Goal: Find specific page/section: Find specific page/section

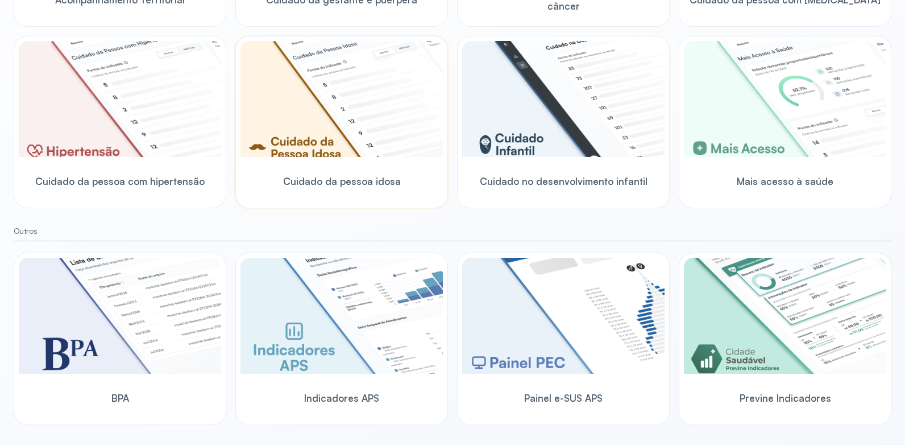
scroll to position [311, 0]
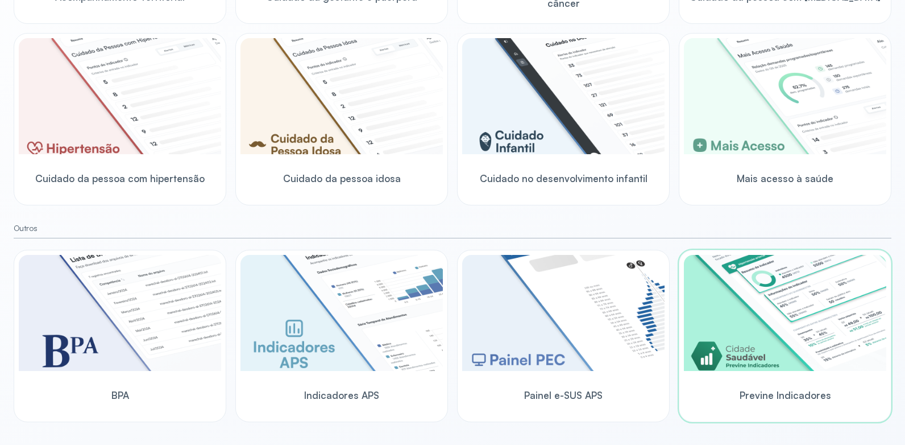
click at [751, 396] on span "Previne Indicadores" at bounding box center [786, 395] width 92 height 12
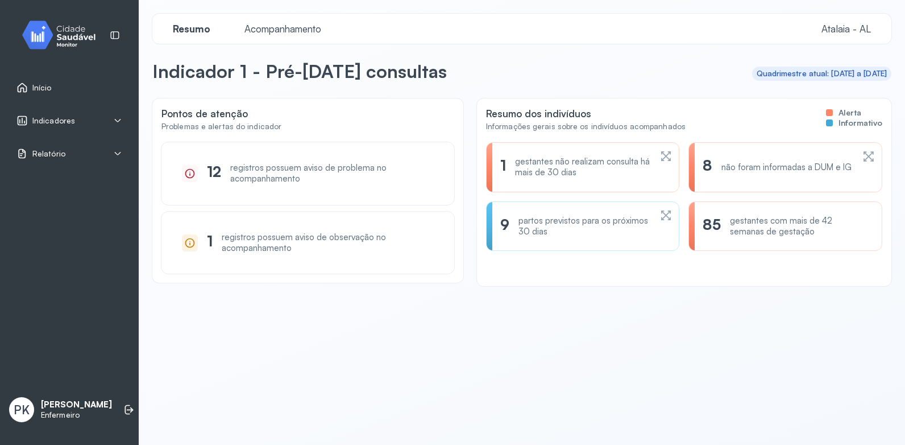
click at [52, 84] on link "Início" at bounding box center [69, 87] width 106 height 11
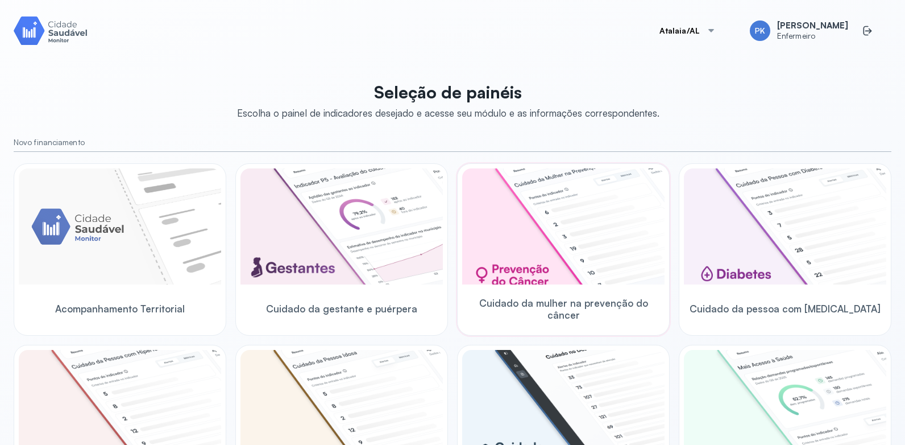
click at [524, 255] on img at bounding box center [563, 226] width 202 height 116
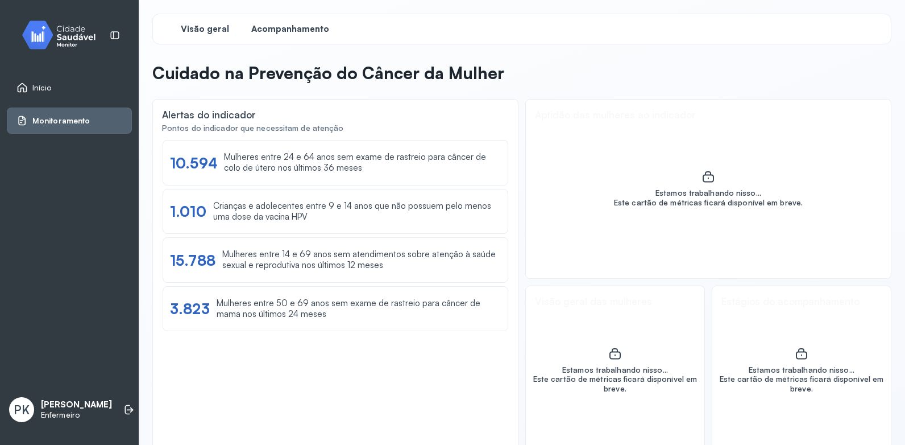
click at [290, 28] on span "Acompanhamento" at bounding box center [290, 29] width 78 height 11
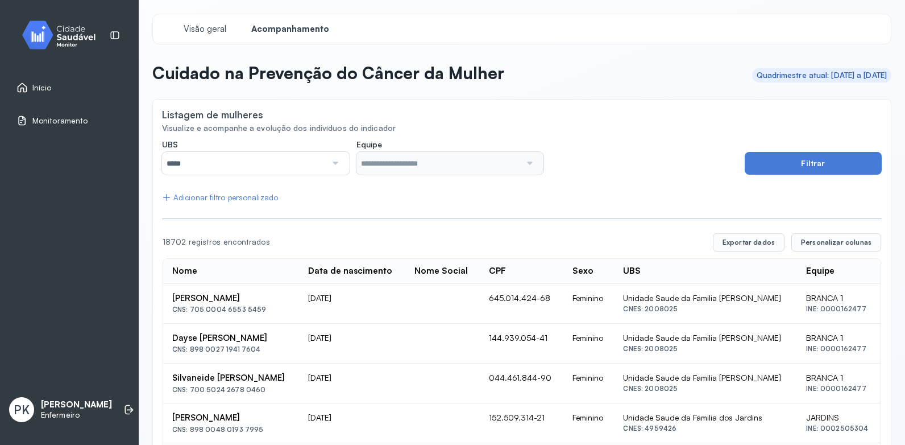
click at [331, 159] on div at bounding box center [334, 163] width 16 height 23
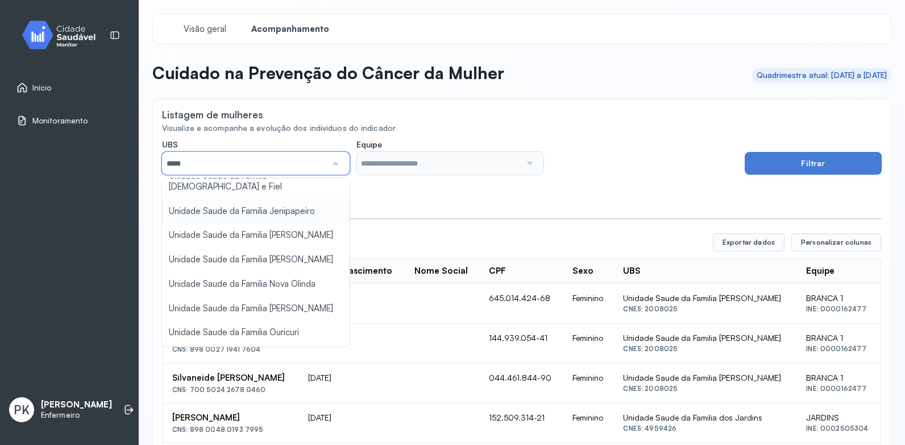
scroll to position [227, 0]
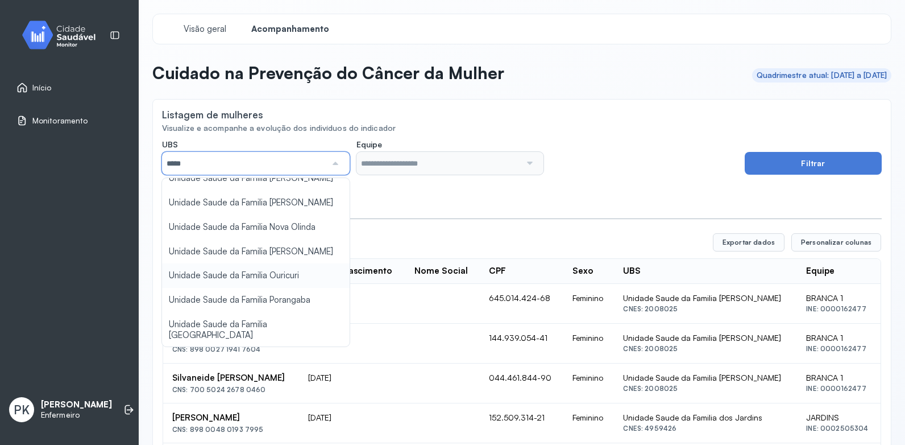
type input "*****"
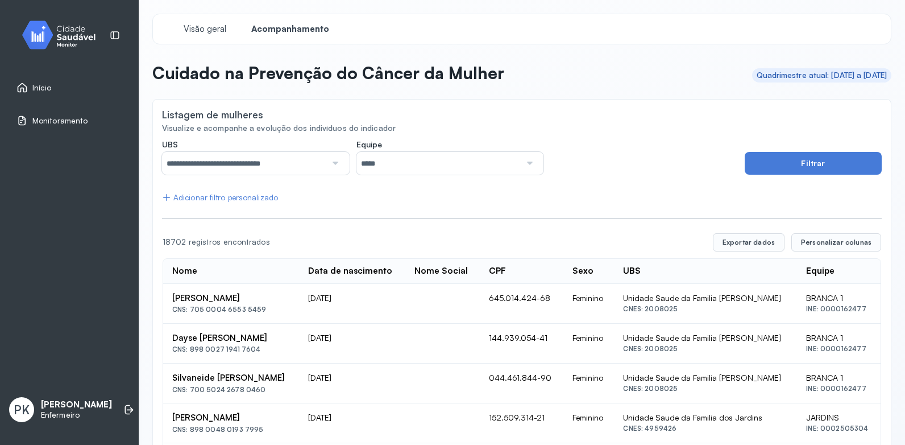
click at [524, 167] on div at bounding box center [529, 163] width 16 height 23
click at [758, 163] on button "Filtrar" at bounding box center [813, 163] width 137 height 23
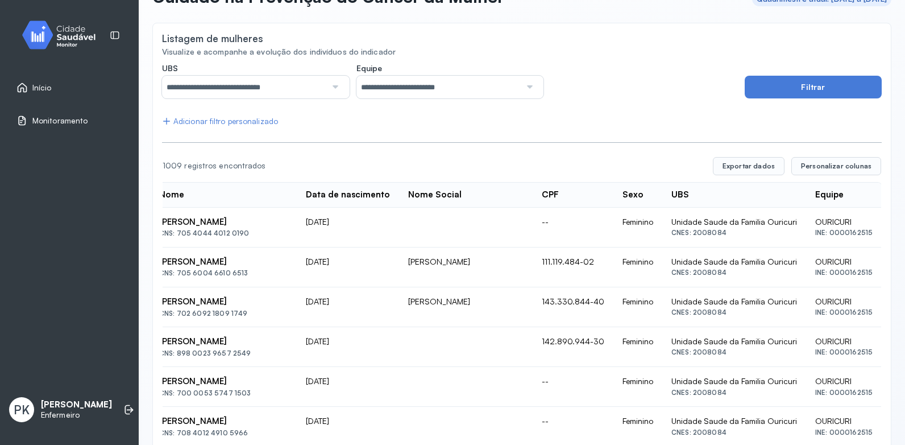
scroll to position [0, 0]
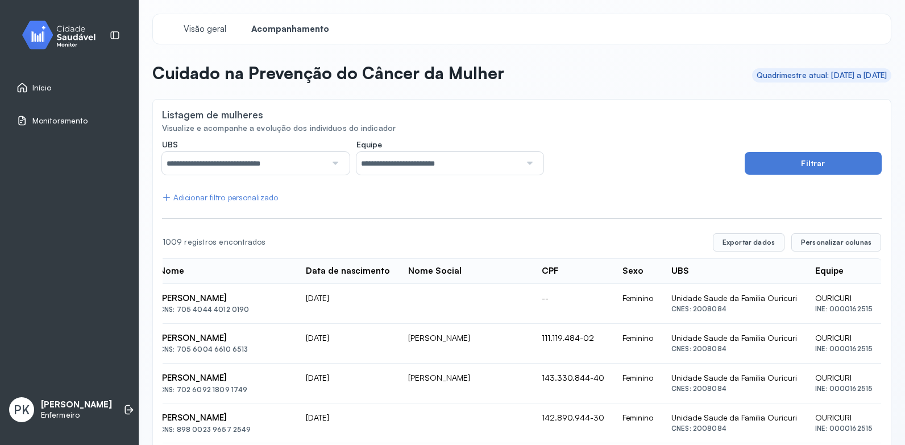
click at [200, 198] on div "Adicionar filtro personalizado" at bounding box center [220, 198] width 116 height 10
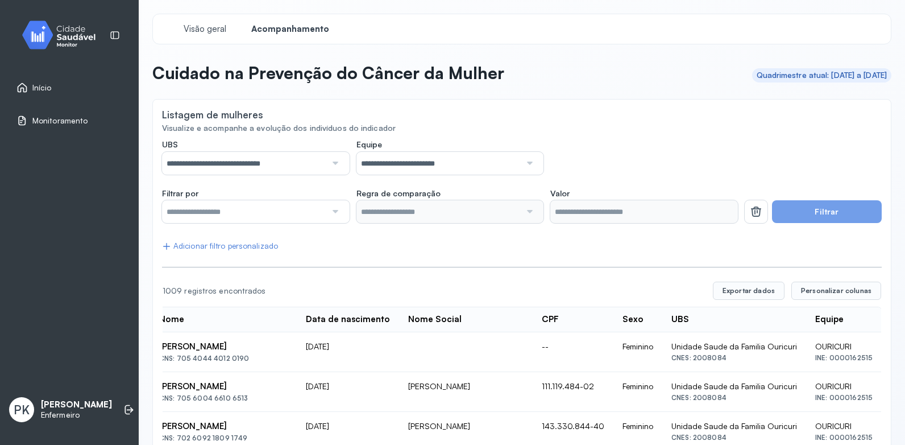
click at [336, 212] on div at bounding box center [334, 211] width 16 height 23
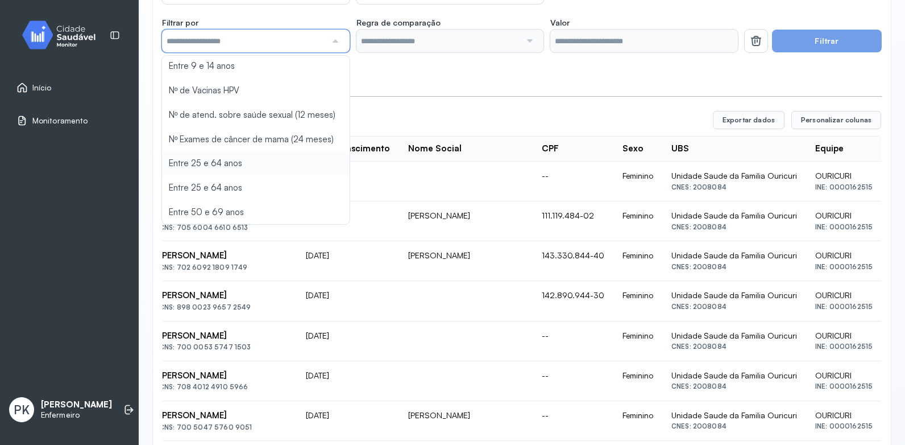
scroll to position [227, 0]
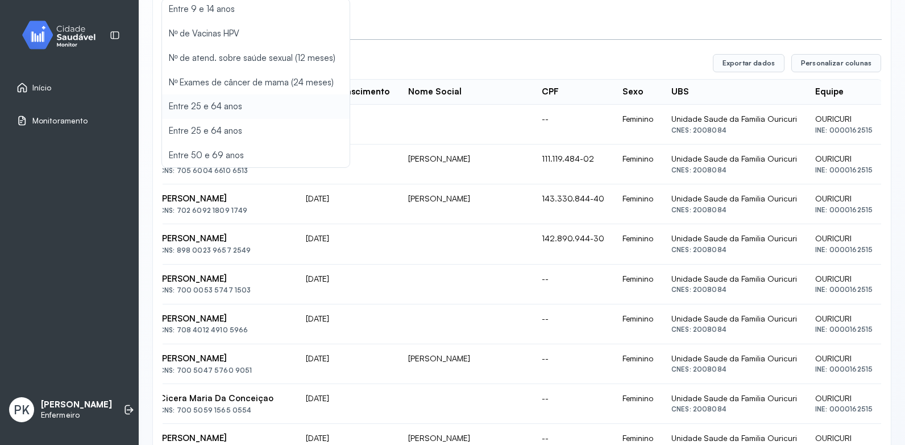
type input "*******"
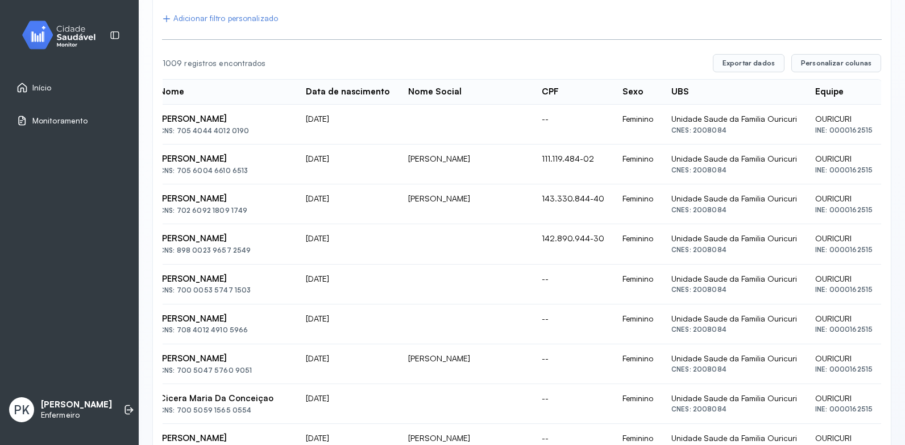
click at [221, 105] on div "**********" at bounding box center [522, 423] width 720 height 1023
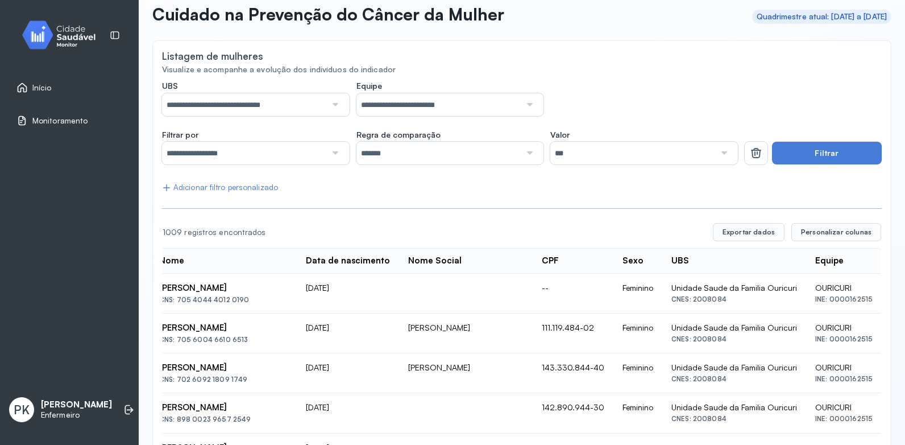
scroll to position [57, 0]
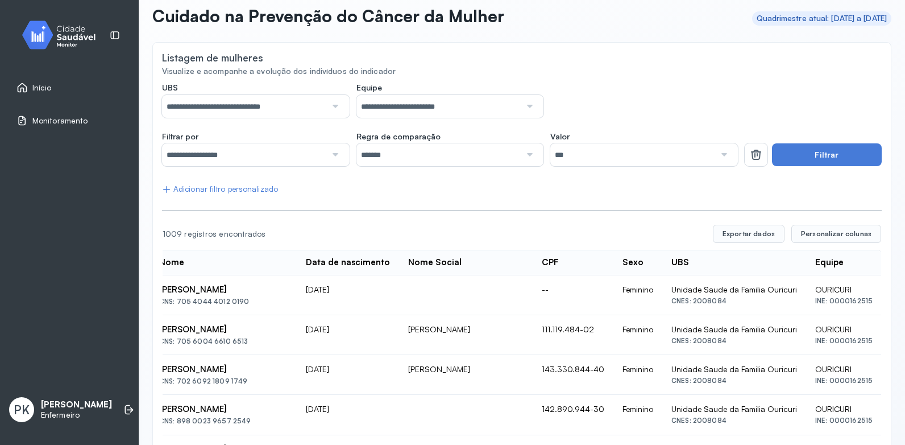
click at [528, 157] on div at bounding box center [529, 154] width 16 height 23
click at [721, 155] on div at bounding box center [723, 154] width 16 height 23
click at [806, 159] on button "Filtrar" at bounding box center [827, 154] width 110 height 23
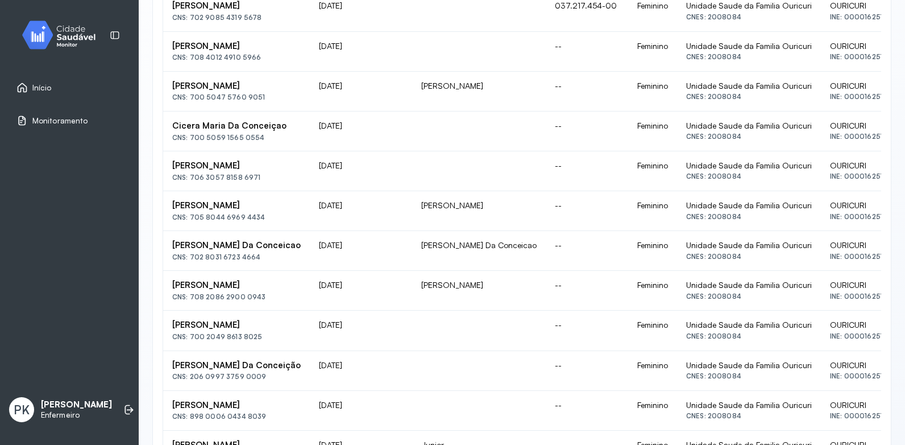
scroll to position [772, 0]
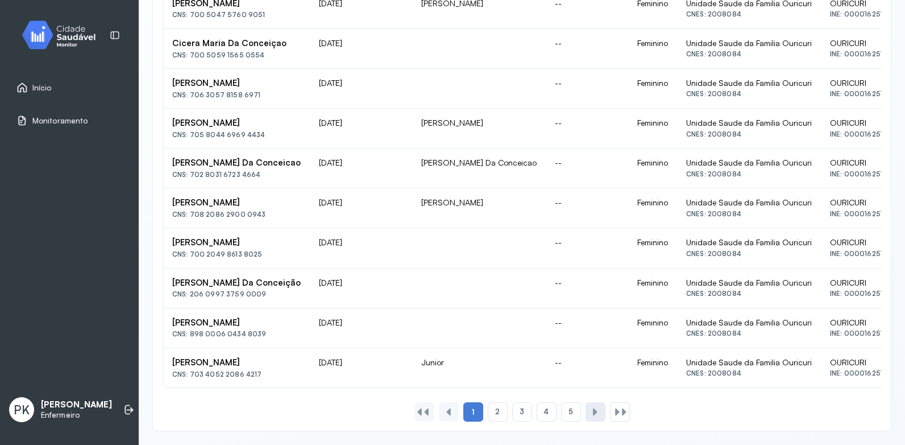
click at [591, 414] on div at bounding box center [595, 411] width 9 height 9
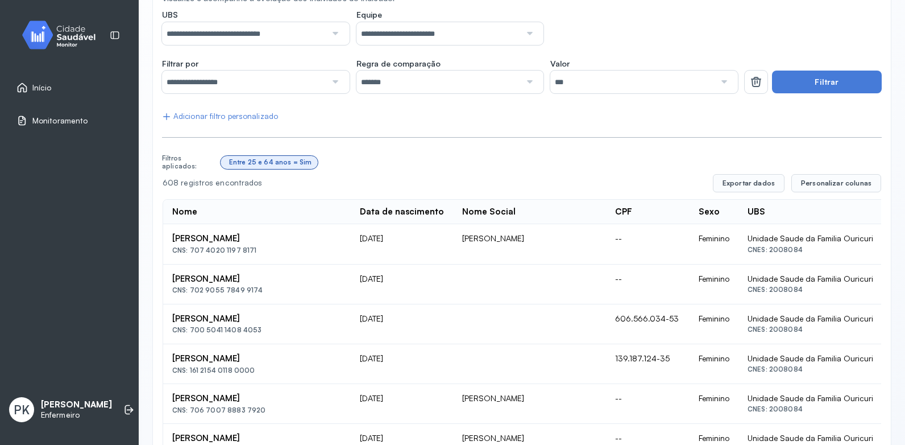
scroll to position [171, 0]
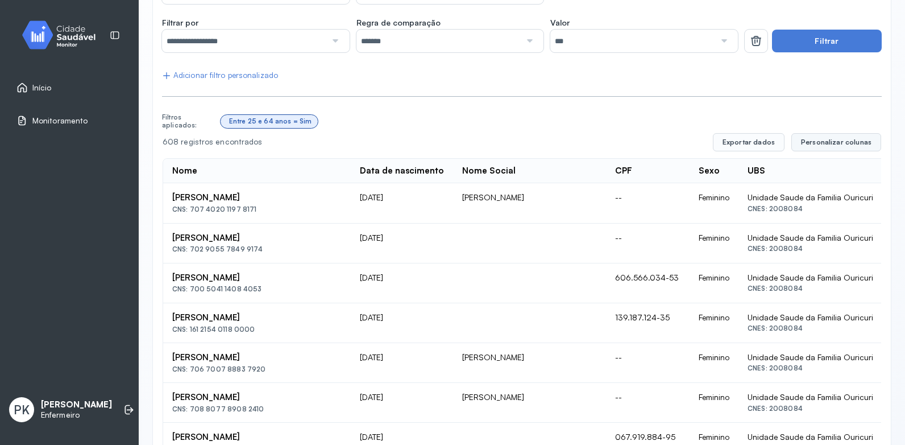
click at [816, 143] on span "Personalizar colunas" at bounding box center [836, 142] width 70 height 9
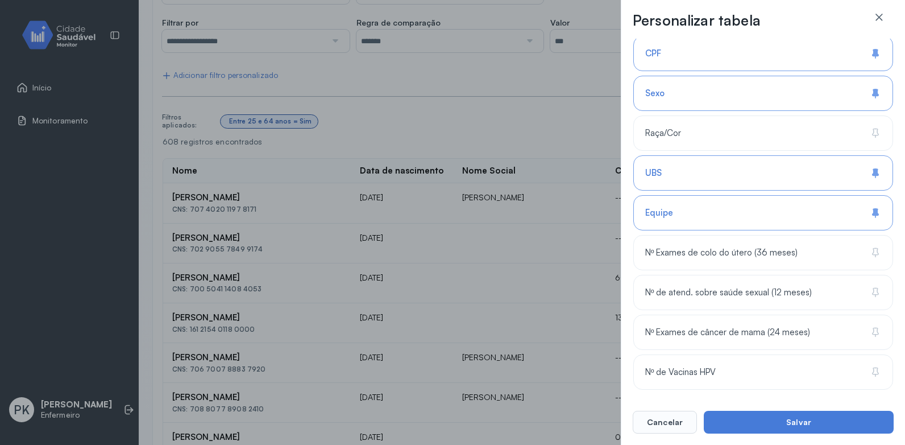
scroll to position [0, 0]
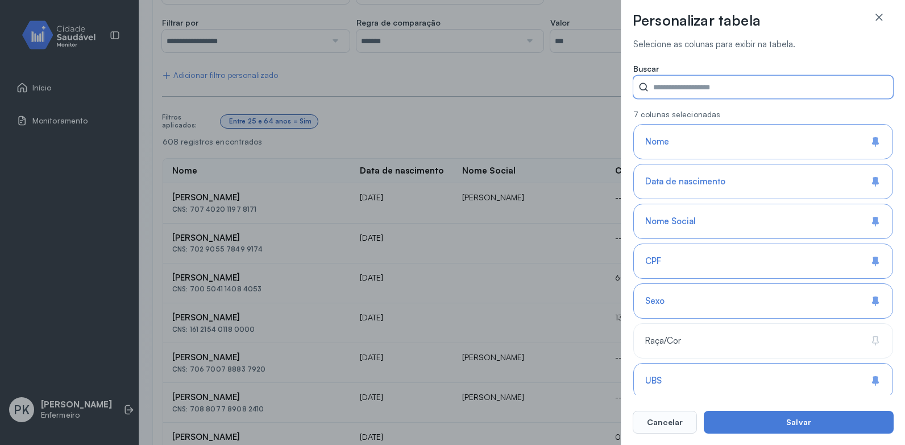
click at [664, 89] on input "Filtrar por" at bounding box center [771, 87] width 244 height 23
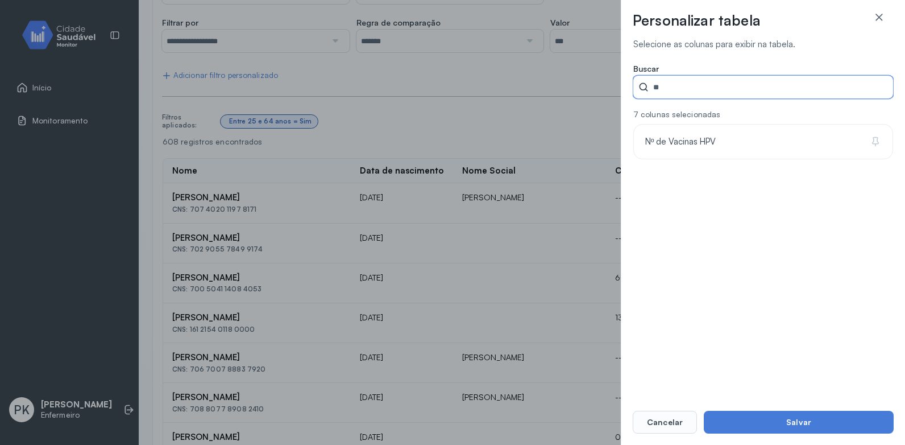
type input "*"
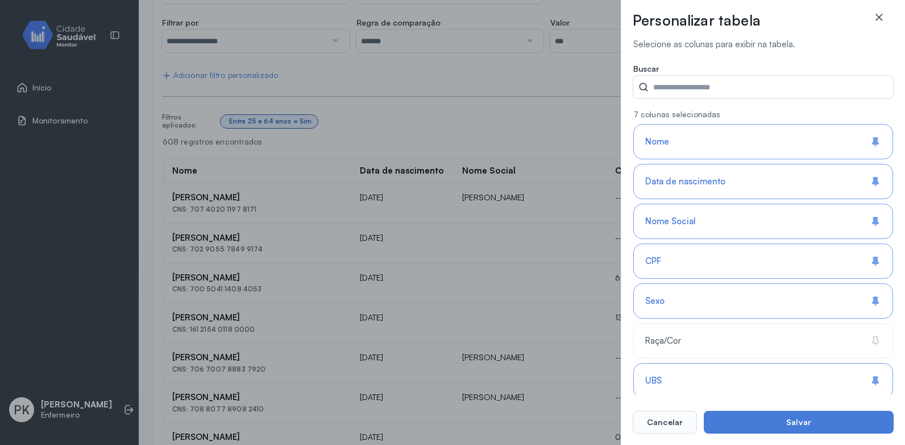
click at [879, 20] on icon at bounding box center [878, 16] width 11 height 11
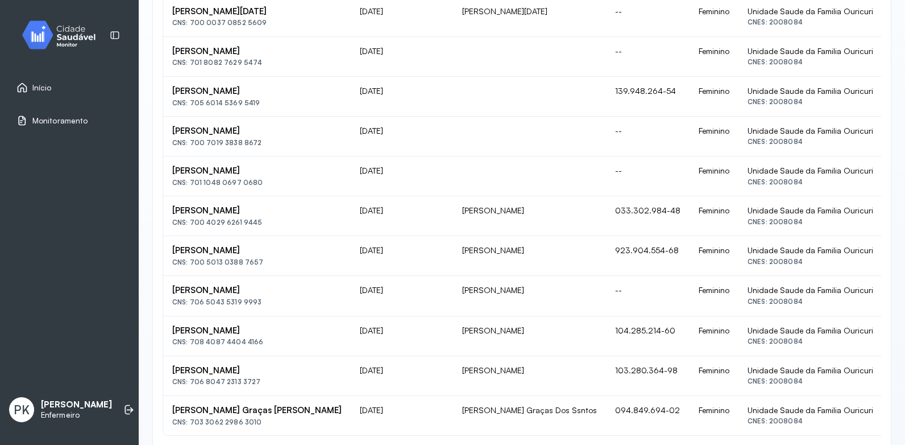
scroll to position [772, 0]
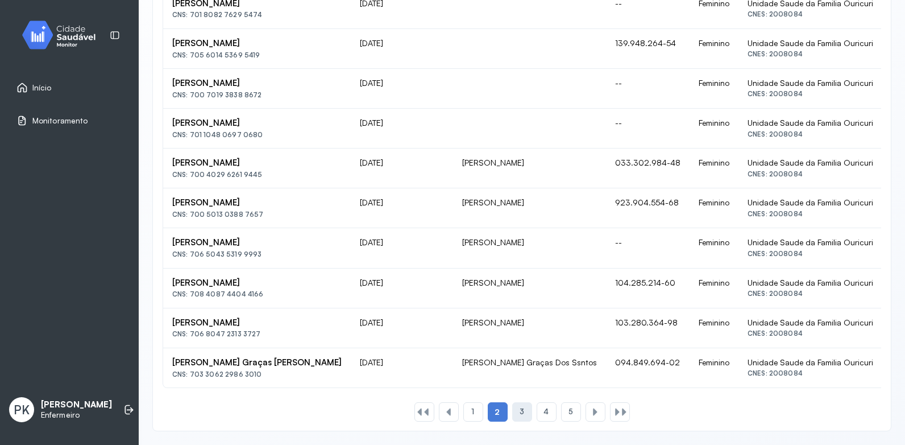
click at [520, 416] on span "3" at bounding box center [522, 411] width 5 height 10
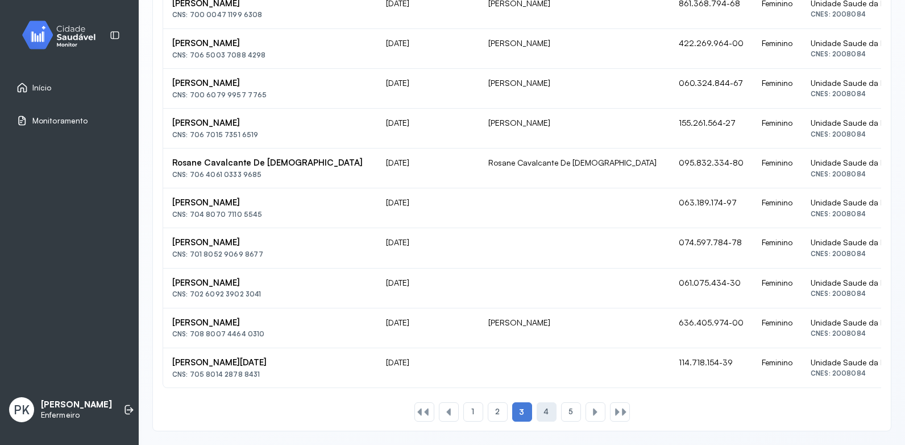
click at [538, 411] on div "4" at bounding box center [547, 411] width 20 height 19
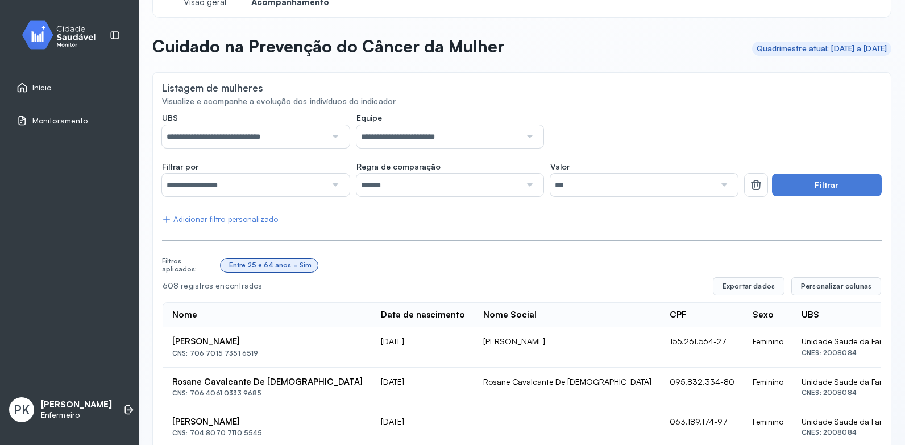
scroll to position [0, 0]
